Goal: Find specific fact: Find contact information

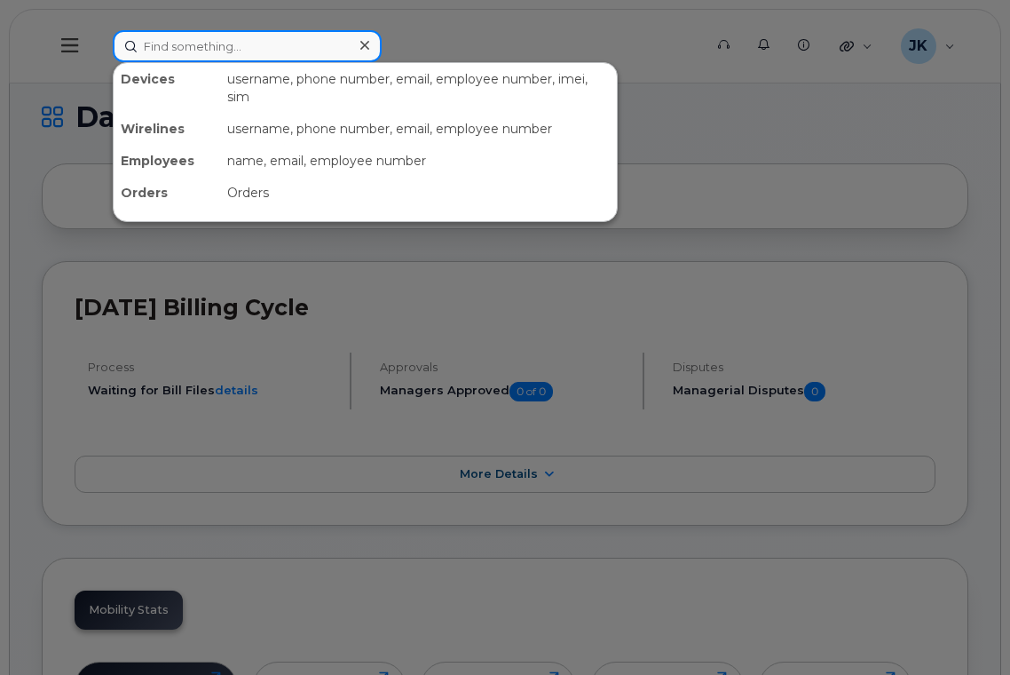
drag, startPoint x: 195, startPoint y: 51, endPoint x: 241, endPoint y: 38, distance: 46.9
click at [195, 50] on input at bounding box center [247, 46] width 269 height 32
paste input "[PERSON_NAME]"
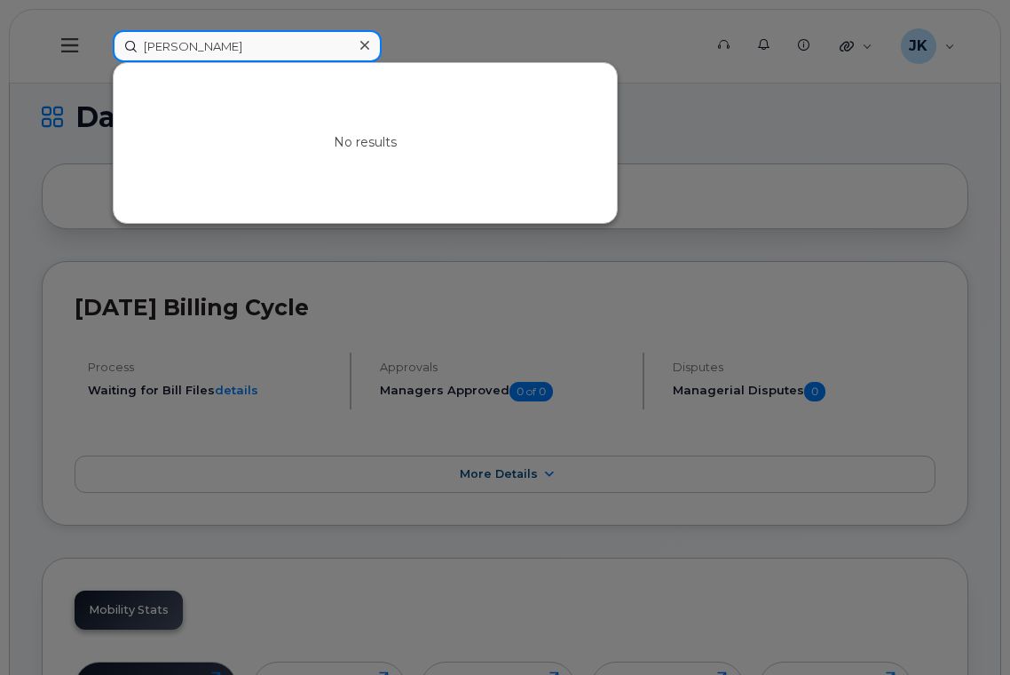
drag, startPoint x: 252, startPoint y: 50, endPoint x: 121, endPoint y: 57, distance: 131.5
click at [121, 57] on input "[PERSON_NAME]" at bounding box center [247, 46] width 269 height 32
click at [238, 51] on input "[PERSON_NAME]" at bounding box center [247, 46] width 269 height 32
drag, startPoint x: 264, startPoint y: 43, endPoint x: 115, endPoint y: 51, distance: 149.3
click at [117, 51] on input "[PERSON_NAME]" at bounding box center [247, 46] width 269 height 32
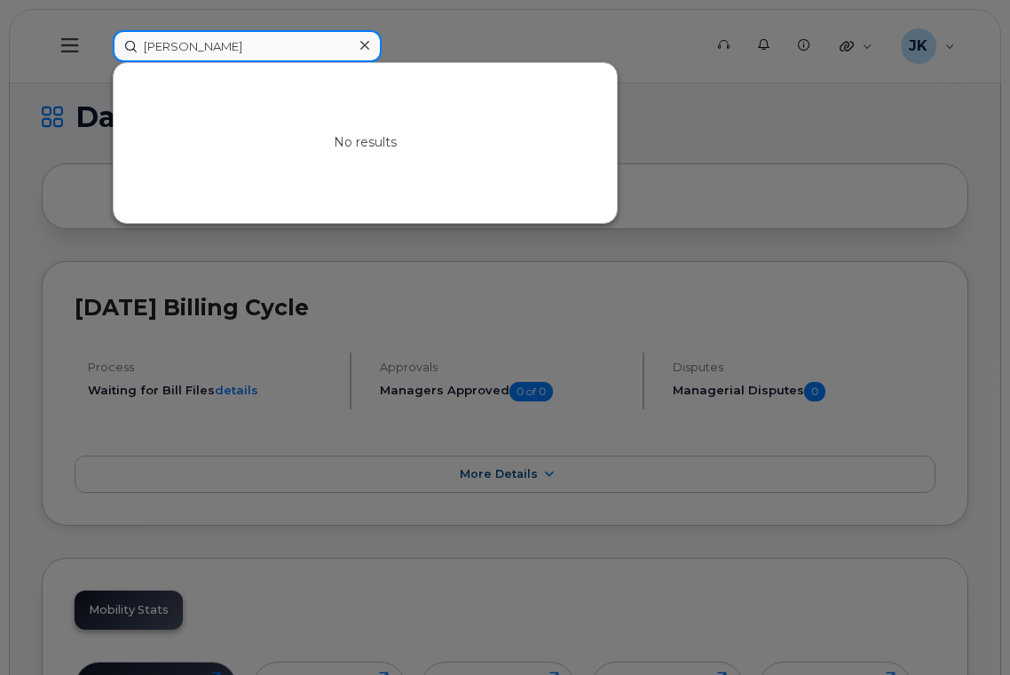
paste input "[PHONE_NUMBER]"
type input "7802893572"
drag, startPoint x: 242, startPoint y: 47, endPoint x: 127, endPoint y: 44, distance: 115.4
click at [127, 44] on input "7802893572" at bounding box center [247, 46] width 269 height 32
click at [235, 49] on input "7802893572" at bounding box center [247, 46] width 269 height 32
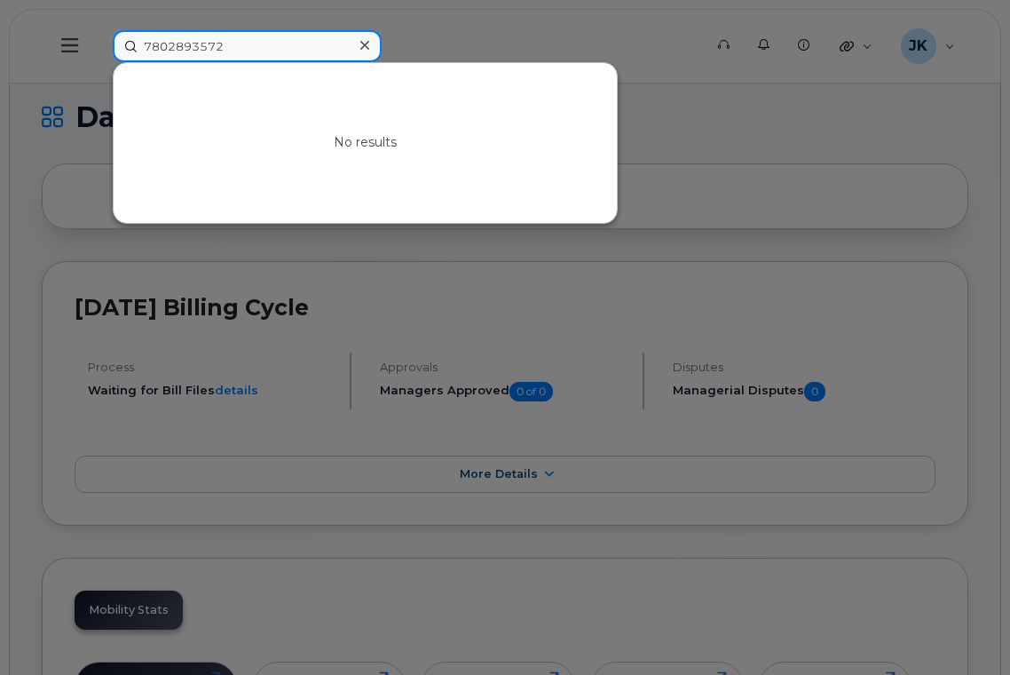
drag, startPoint x: 241, startPoint y: 45, endPoint x: 130, endPoint y: 48, distance: 110.1
click at [130, 48] on input "7802893572" at bounding box center [247, 46] width 269 height 32
click at [217, 46] on input at bounding box center [247, 46] width 269 height 32
paste input "[PHONE_NUMBER]"
click at [254, 46] on input "[PHONE_NUMBER]" at bounding box center [247, 46] width 269 height 32
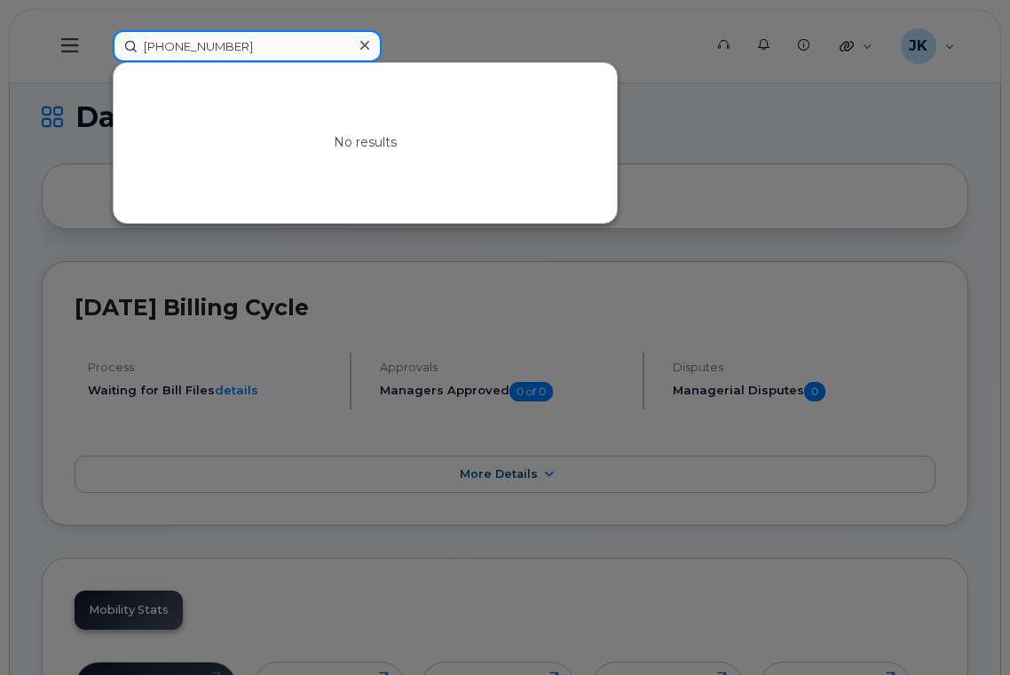
click at [201, 49] on input "[PHONE_NUMBER]" at bounding box center [247, 46] width 269 height 32
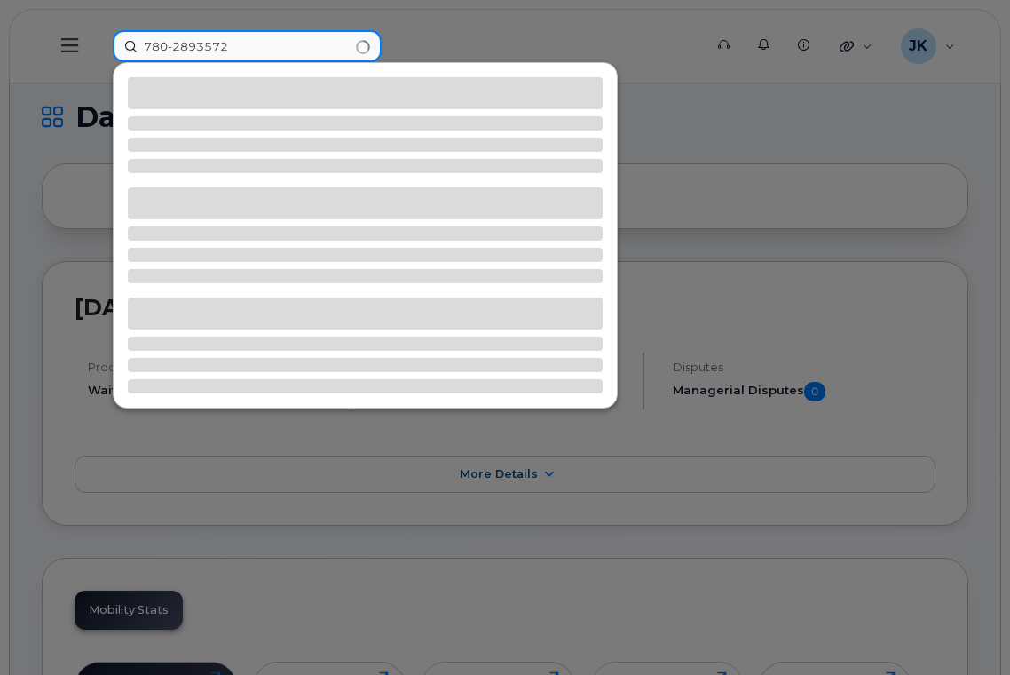
click at [174, 44] on input "780-2893572" at bounding box center [247, 46] width 269 height 32
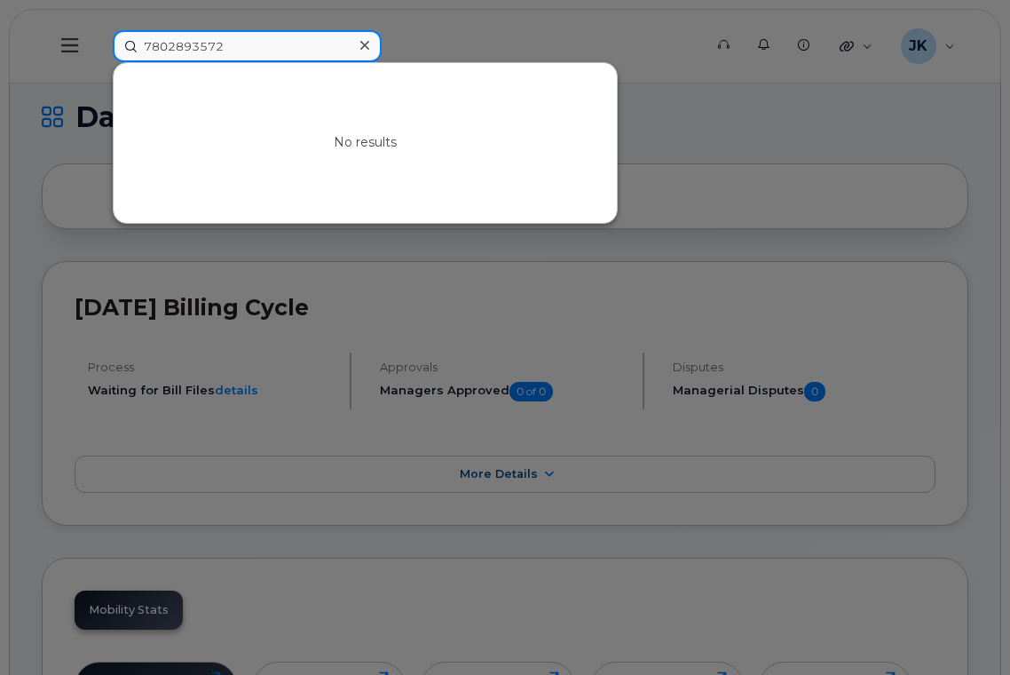
drag, startPoint x: 256, startPoint y: 51, endPoint x: 128, endPoint y: 49, distance: 128.7
click at [128, 49] on input "7802893572" at bounding box center [247, 46] width 269 height 32
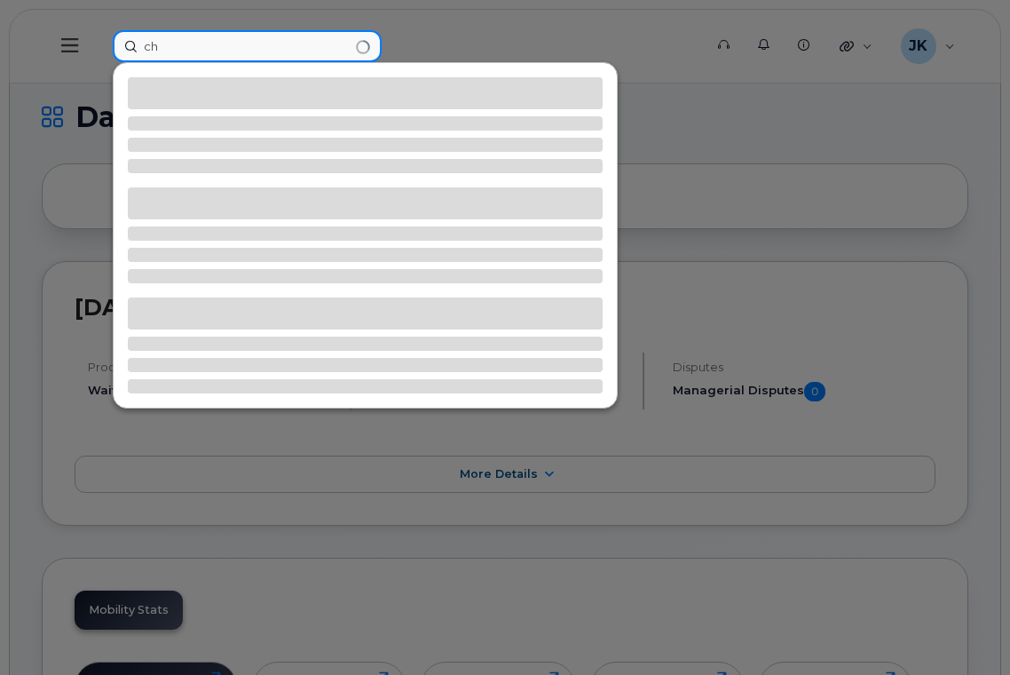
type input "c"
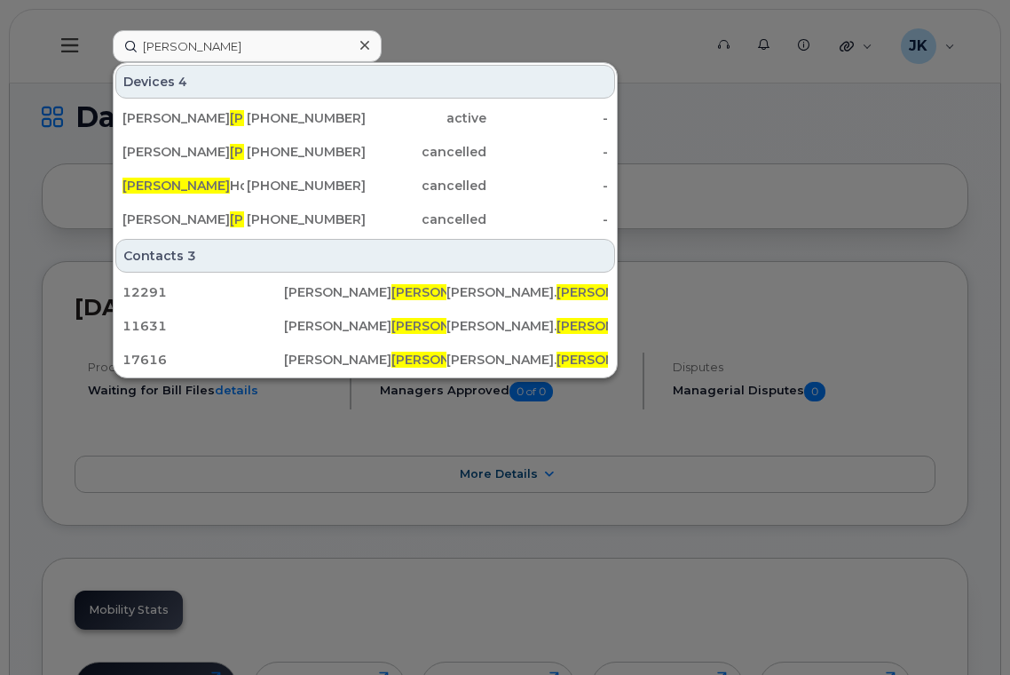
click at [418, 31] on div at bounding box center [505, 337] width 1010 height 675
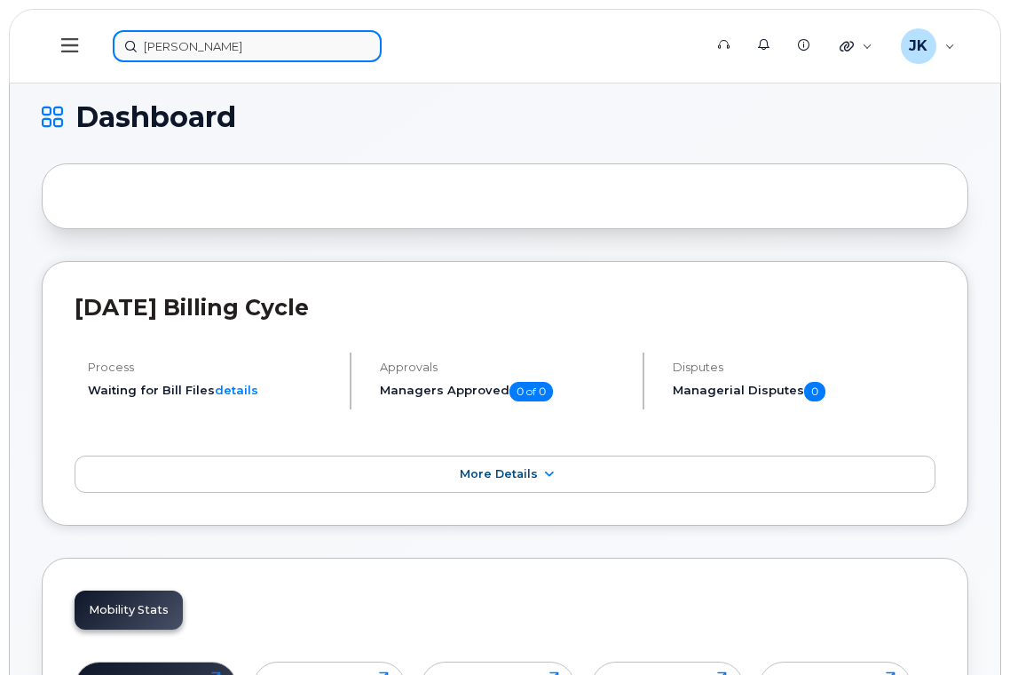
click at [196, 49] on input "[PERSON_NAME]" at bounding box center [247, 46] width 269 height 32
paste input "[PHONE_NUMBER]"
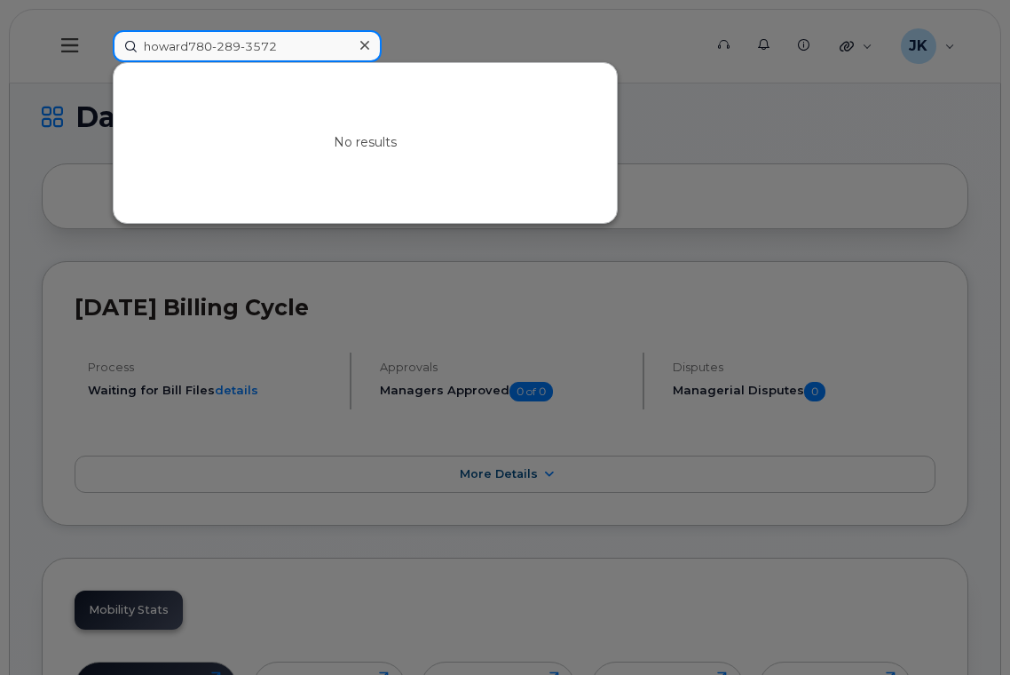
drag, startPoint x: 235, startPoint y: 51, endPoint x: 121, endPoint y: 59, distance: 114.8
click at [121, 59] on input "howard780-289-3572" at bounding box center [247, 46] width 269 height 32
paste input
click at [204, 44] on input "[PHONE_NUMBER]" at bounding box center [247, 46] width 269 height 32
type input "7802893572"
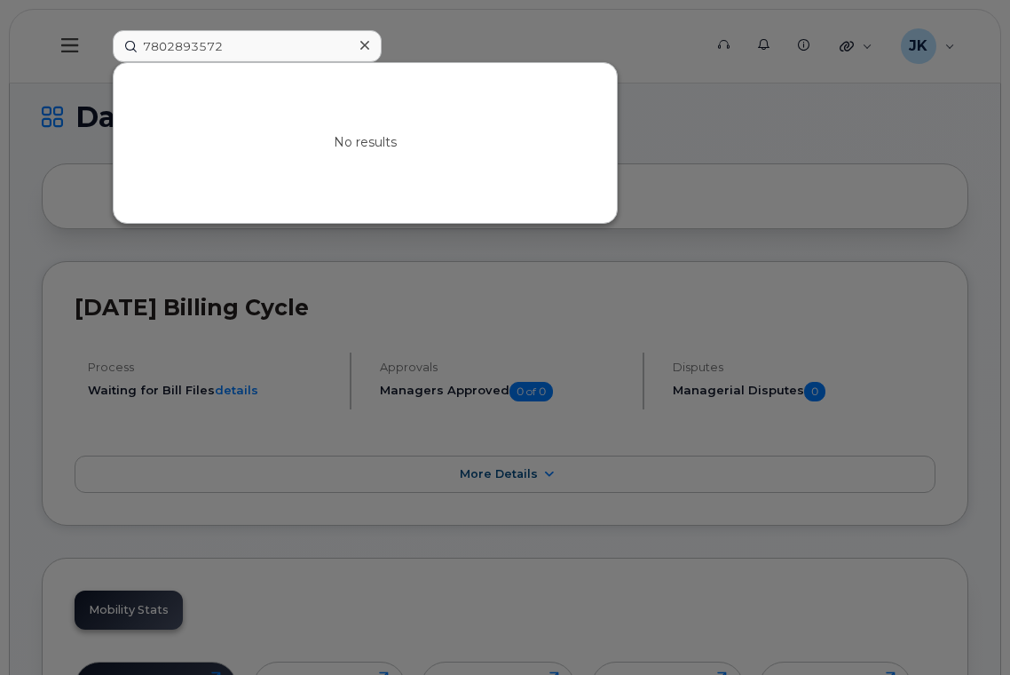
click at [874, 110] on div at bounding box center [505, 337] width 1010 height 675
